Goal: Task Accomplishment & Management: Manage account settings

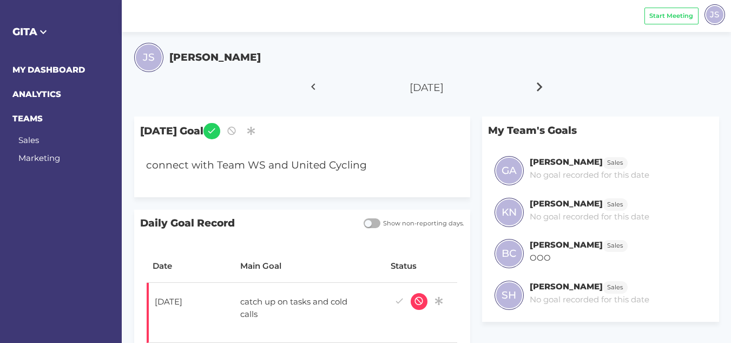
click at [536, 87] on icon at bounding box center [540, 86] width 18 height 27
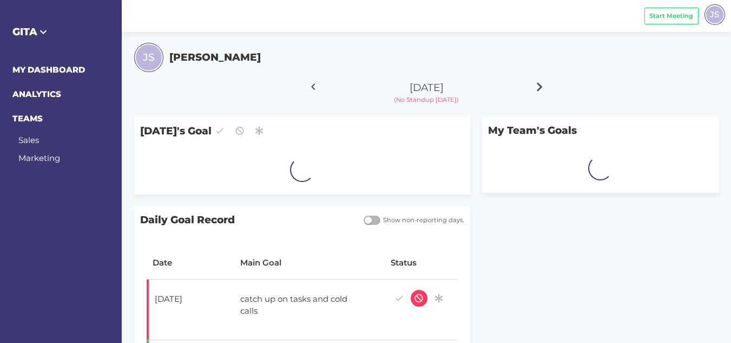
click at [536, 87] on icon at bounding box center [540, 86] width 18 height 27
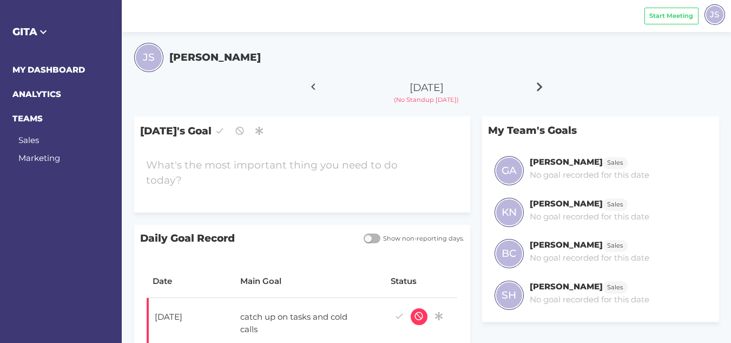
click at [536, 87] on icon at bounding box center [540, 86] width 18 height 27
click at [296, 161] on div at bounding box center [288, 173] width 297 height 43
click at [537, 81] on icon at bounding box center [540, 86] width 18 height 27
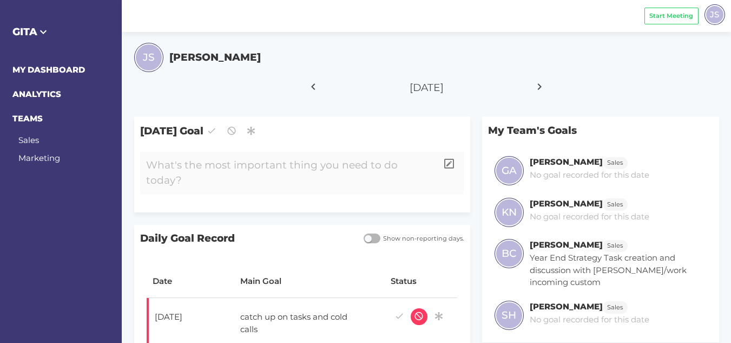
click at [270, 161] on div at bounding box center [288, 173] width 297 height 43
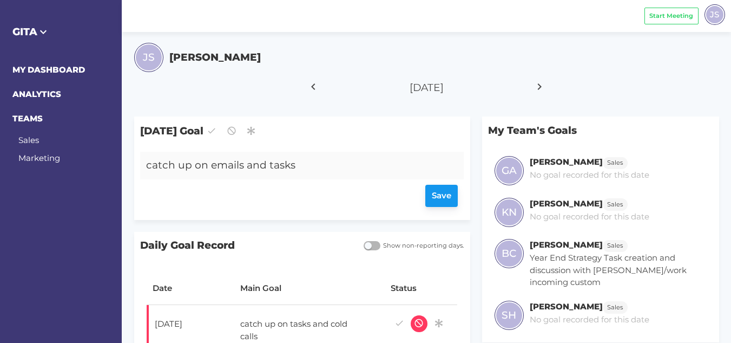
click at [434, 199] on div "Save" at bounding box center [302, 196] width 312 height 22
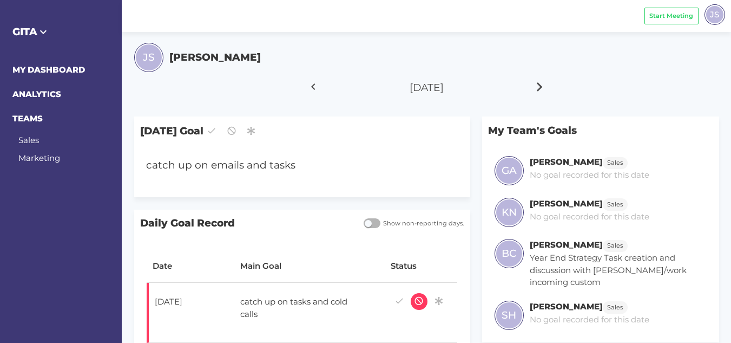
click at [538, 87] on icon at bounding box center [540, 86] width 18 height 27
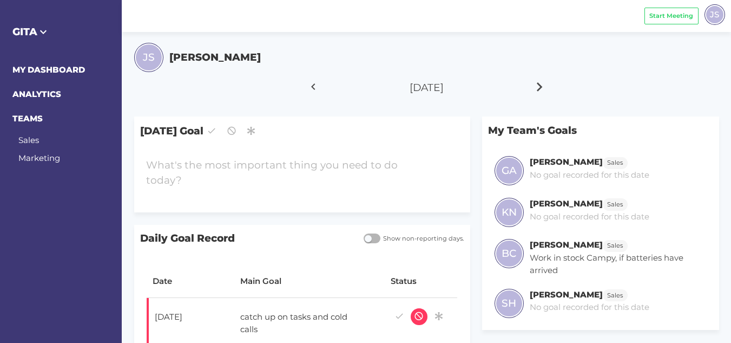
click at [538, 87] on icon at bounding box center [540, 86] width 18 height 27
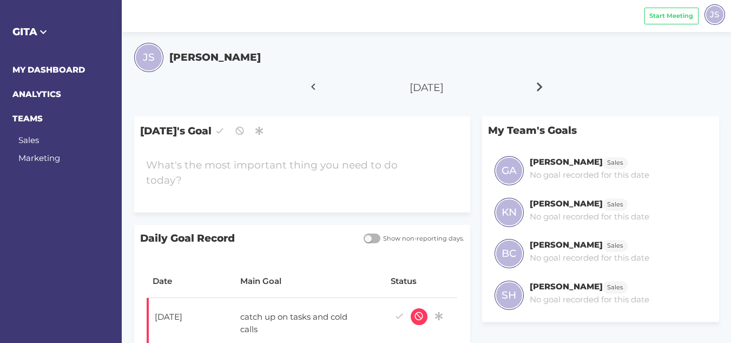
click at [538, 87] on icon at bounding box center [540, 86] width 18 height 27
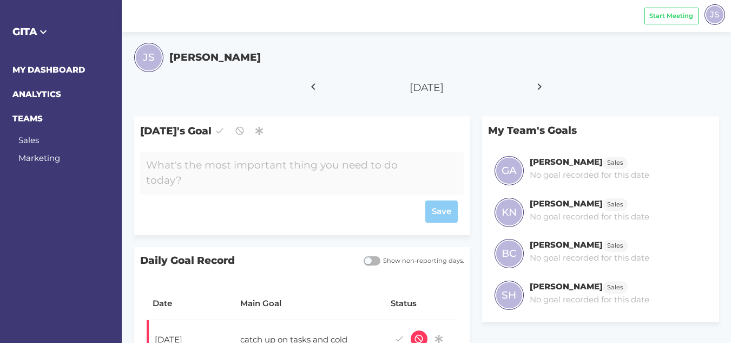
click at [244, 163] on div at bounding box center [288, 173] width 297 height 43
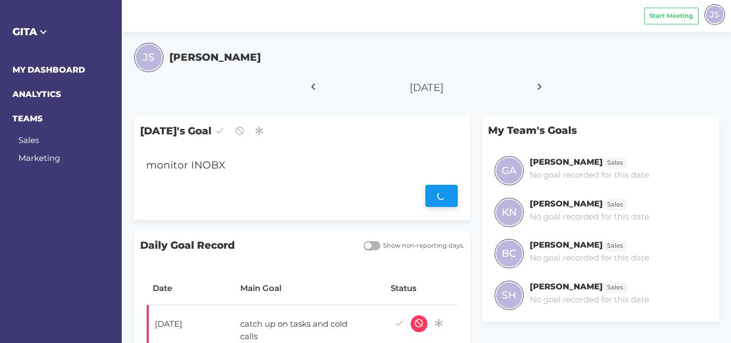
click at [437, 198] on div "Save" at bounding box center [302, 196] width 312 height 22
click at [230, 163] on div "monitor INOBX" at bounding box center [288, 166] width 297 height 28
click at [432, 195] on div "Save" at bounding box center [302, 196] width 312 height 22
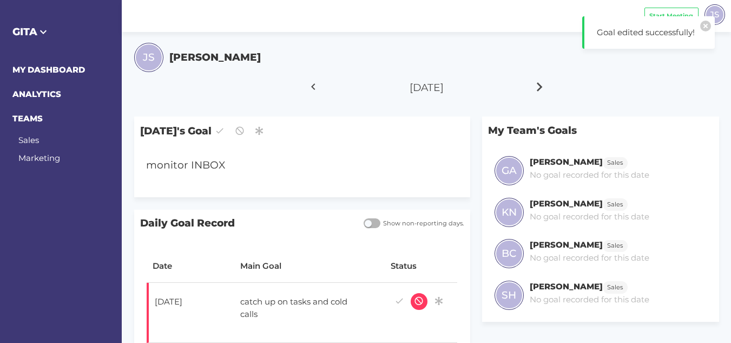
click at [539, 84] on icon at bounding box center [540, 86] width 18 height 27
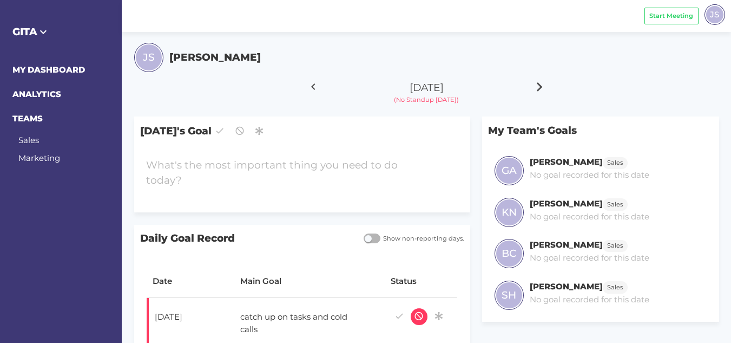
click at [539, 90] on icon at bounding box center [540, 86] width 18 height 27
click at [207, 166] on div at bounding box center [288, 173] width 297 height 43
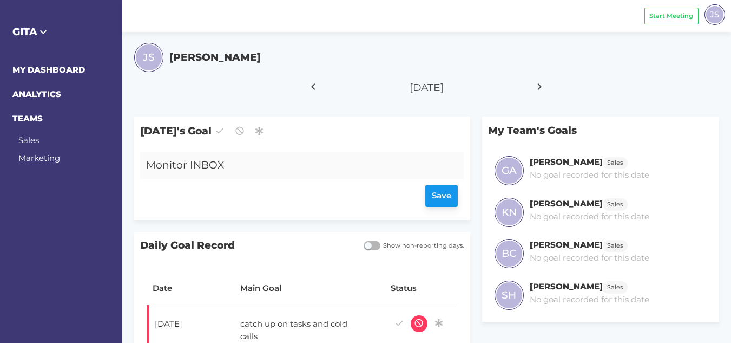
click at [438, 196] on div "Save" at bounding box center [302, 196] width 312 height 22
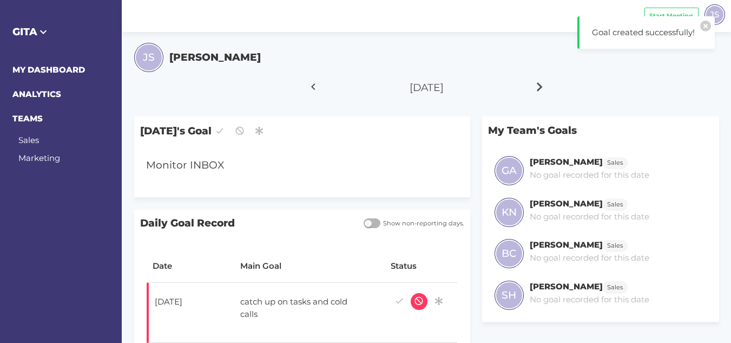
click at [537, 85] on icon at bounding box center [540, 86] width 18 height 27
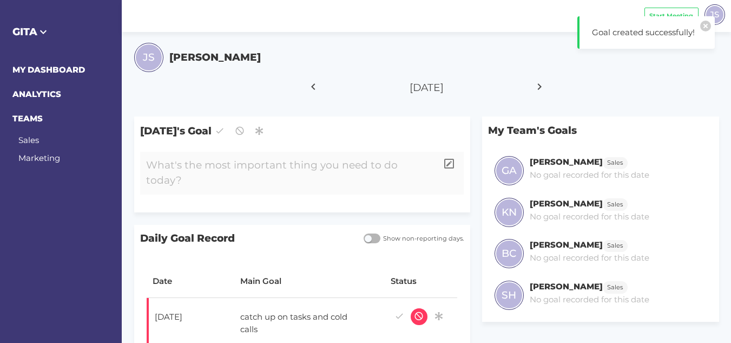
click at [241, 170] on div at bounding box center [288, 173] width 297 height 43
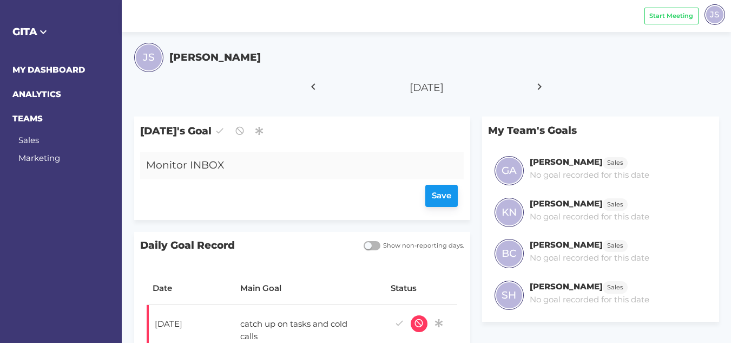
click at [444, 193] on div "Save" at bounding box center [302, 196] width 312 height 22
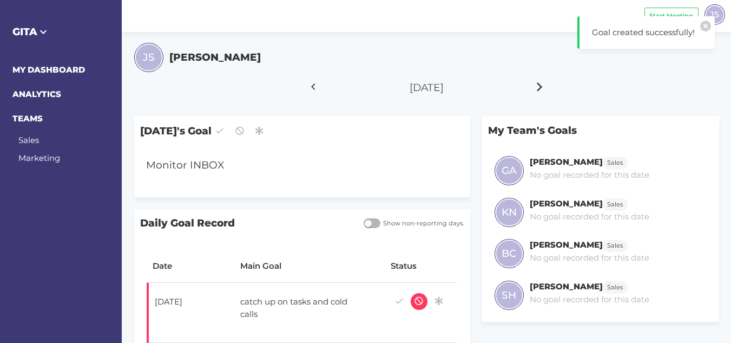
click at [537, 89] on icon at bounding box center [540, 86] width 18 height 27
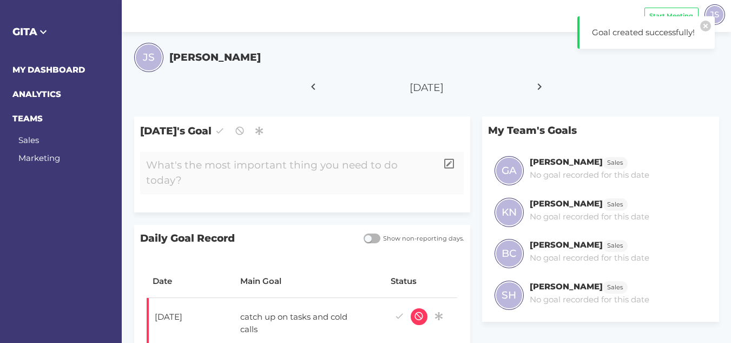
click at [228, 168] on div at bounding box center [288, 173] width 297 height 43
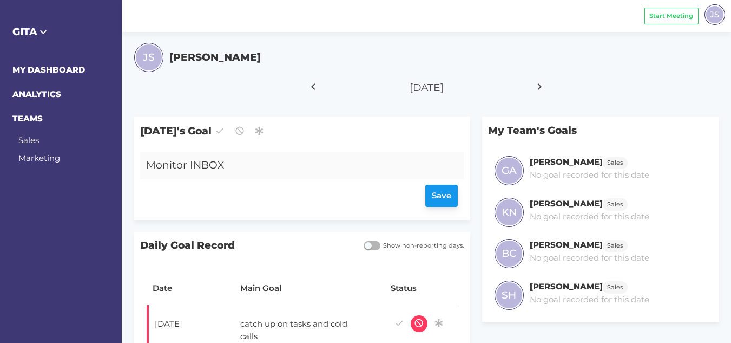
click at [442, 199] on div "Save" at bounding box center [302, 196] width 312 height 22
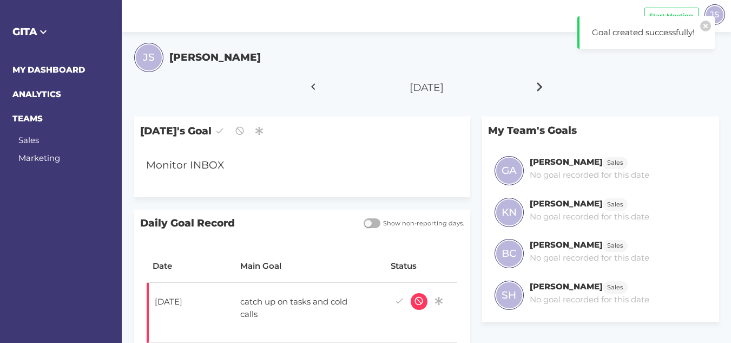
click at [542, 87] on icon at bounding box center [540, 86] width 18 height 27
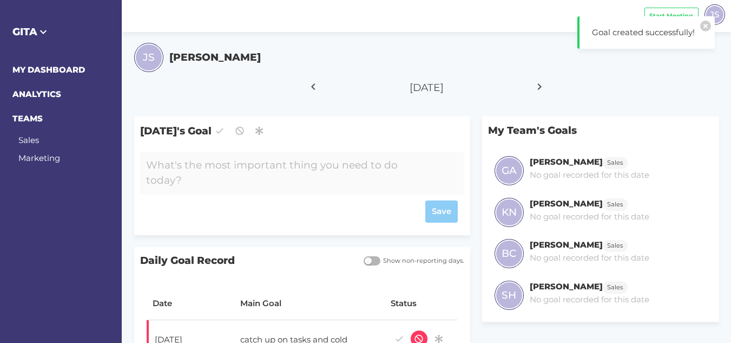
click at [272, 160] on div at bounding box center [288, 173] width 297 height 43
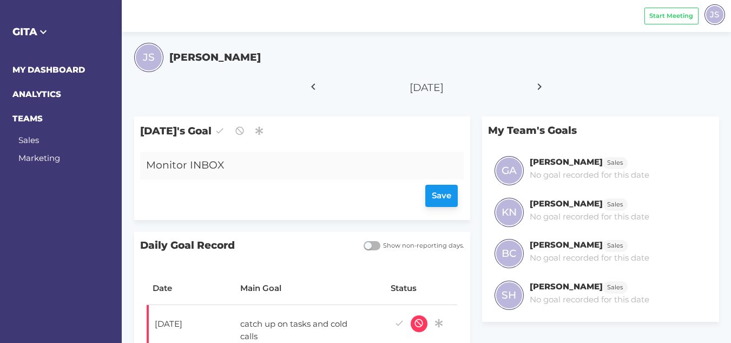
click at [435, 195] on div "Save" at bounding box center [302, 196] width 312 height 22
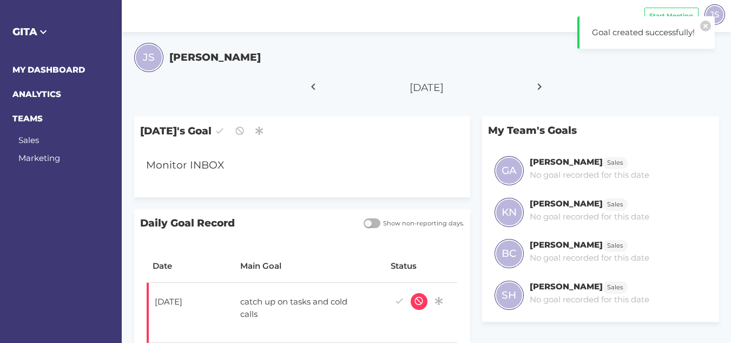
click at [549, 85] on div at bounding box center [539, 89] width 45 height 30
click at [539, 88] on icon at bounding box center [540, 86] width 18 height 27
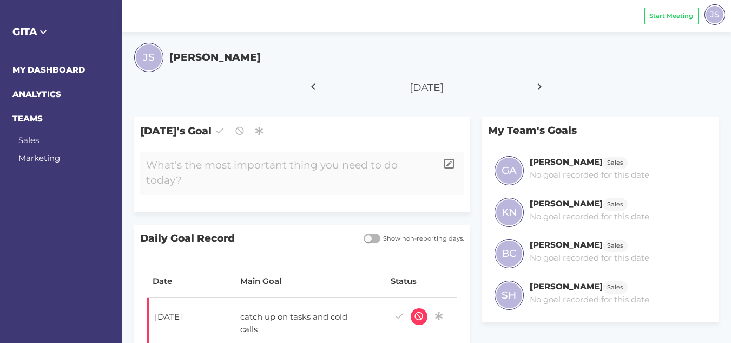
click at [253, 168] on div at bounding box center [288, 173] width 297 height 43
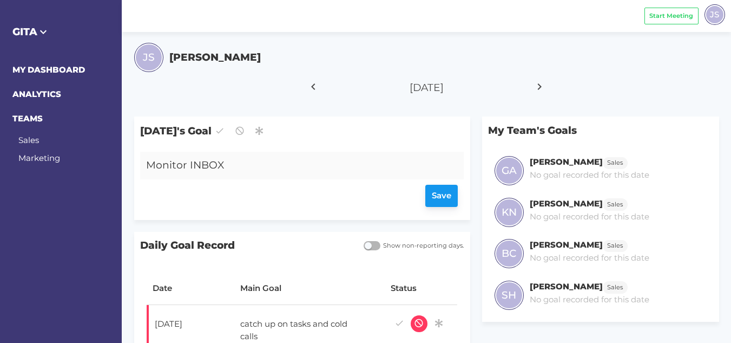
click at [442, 191] on div "Save" at bounding box center [302, 196] width 312 height 22
